Goal: Task Accomplishment & Management: Manage account settings

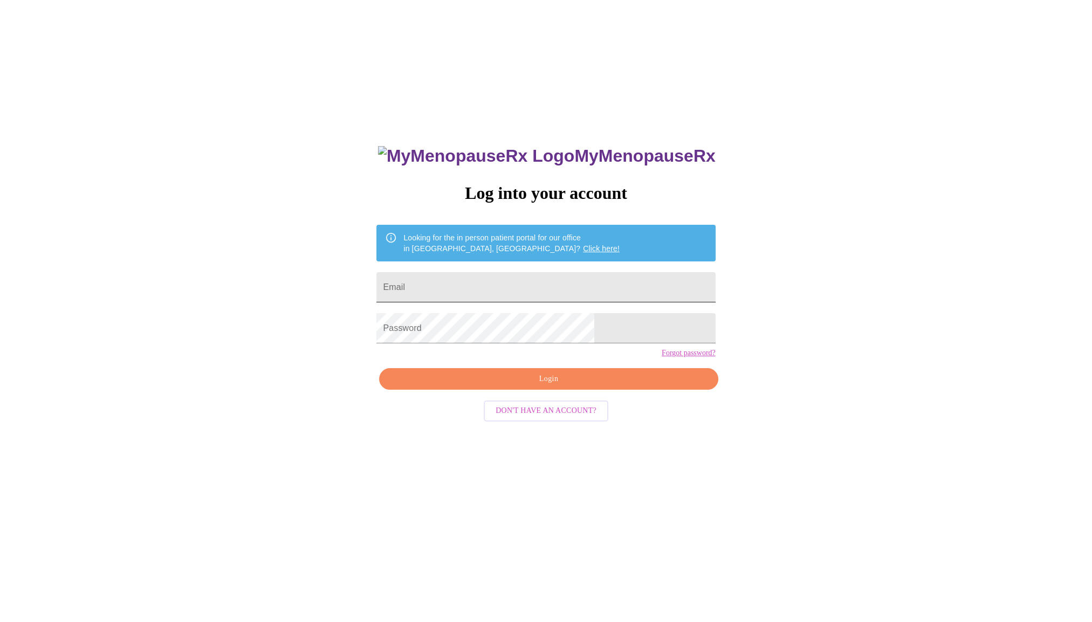
click at [457, 287] on input "Email" at bounding box center [546, 287] width 339 height 30
type input "[EMAIL_ADDRESS][DOMAIN_NAME]"
click at [535, 386] on span "Login" at bounding box center [549, 379] width 314 height 13
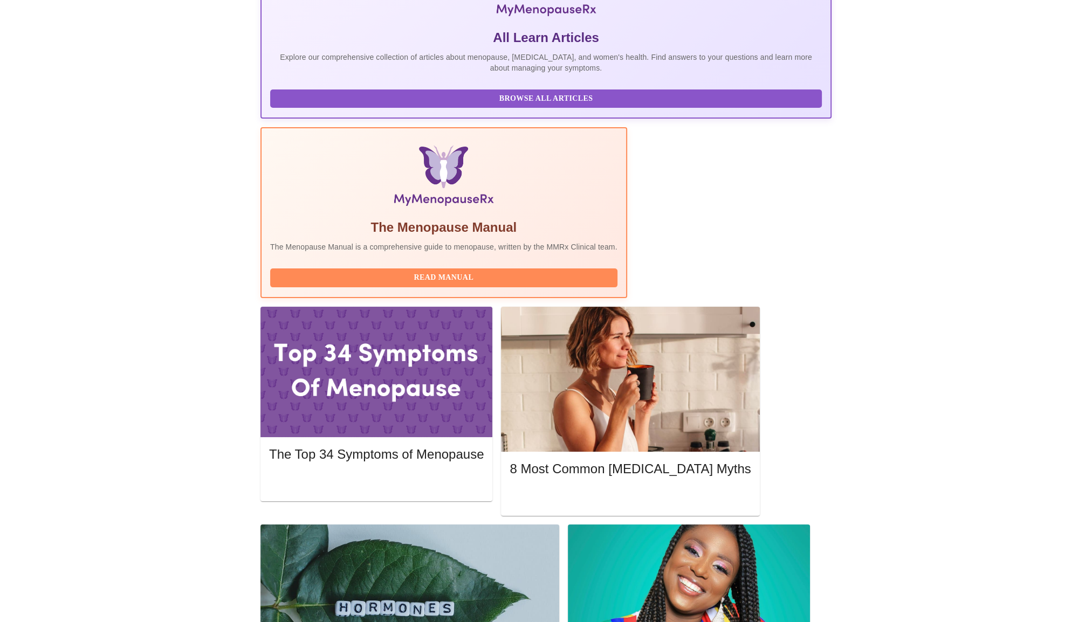
scroll to position [218, 0]
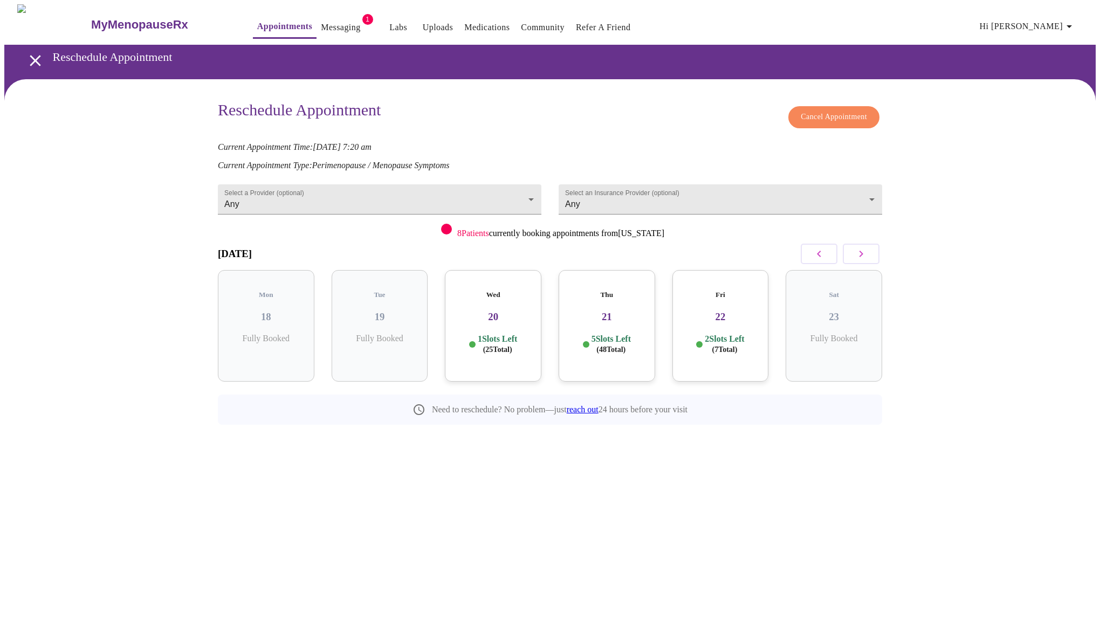
click at [830, 106] on button "Cancel Appointment" at bounding box center [834, 117] width 91 height 22
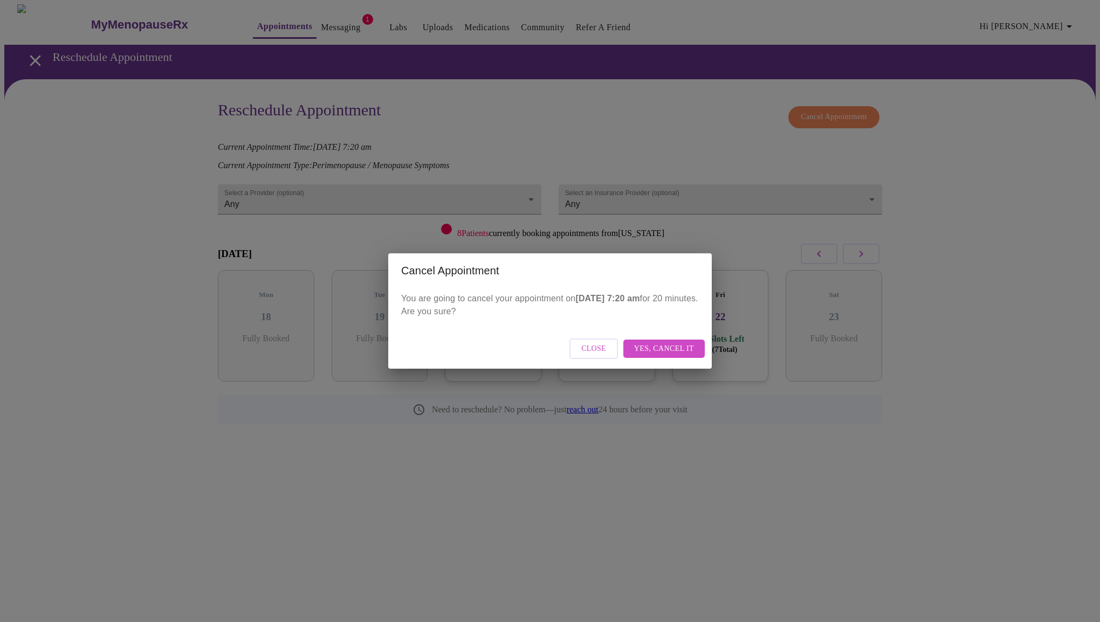
click at [664, 349] on span "Yes, cancel it" at bounding box center [664, 349] width 60 height 13
